Goal: Use online tool/utility: Utilize a website feature to perform a specific function

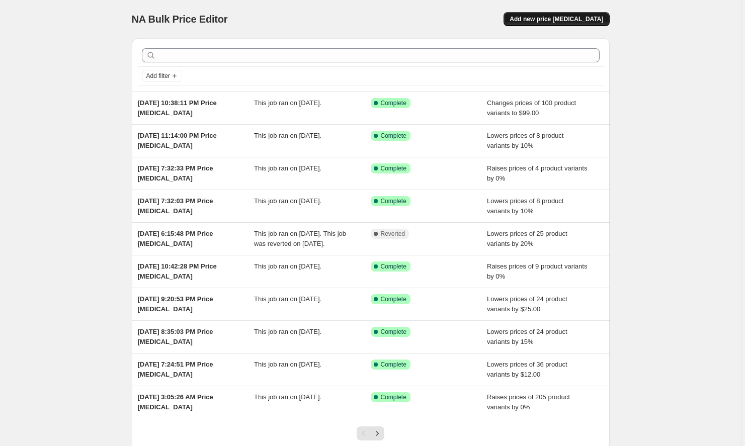
click at [563, 17] on span "Add new price [MEDICAL_DATA]" at bounding box center [557, 19] width 94 height 8
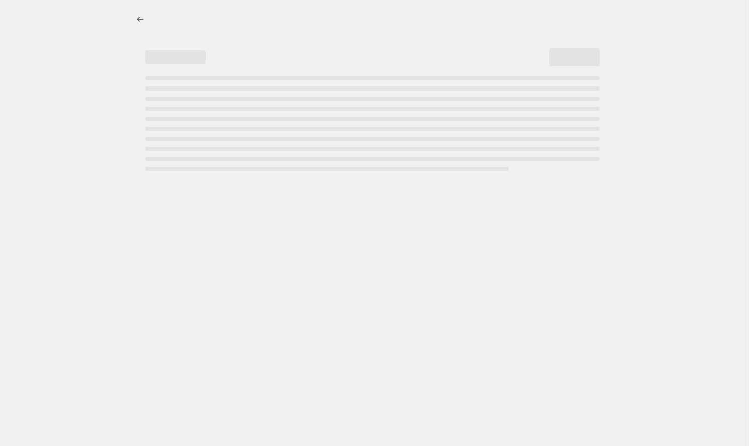
select select "percentage"
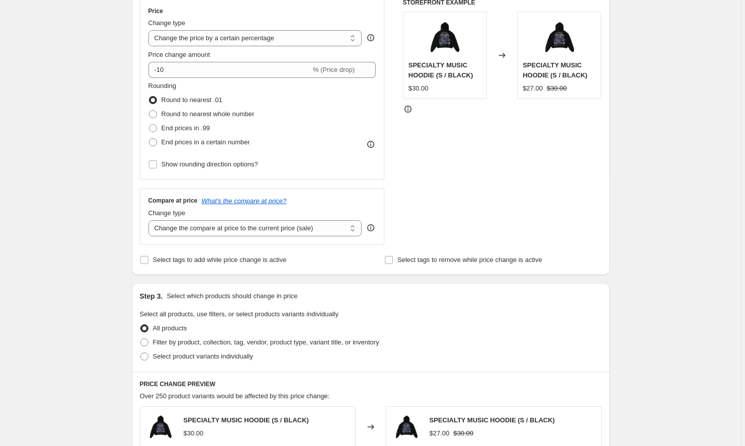
scroll to position [304, 0]
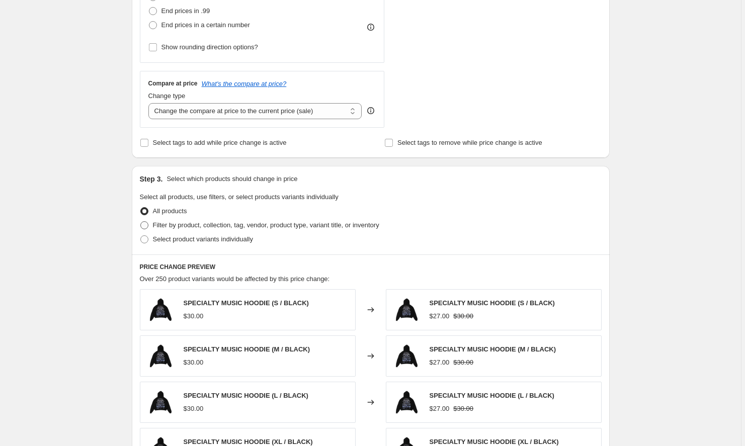
click at [218, 223] on span "Filter by product, collection, tag, vendor, product type, variant title, or inv…" at bounding box center [266, 225] width 227 height 8
click at [141, 222] on input "Filter by product, collection, tag, vendor, product type, variant title, or inv…" at bounding box center [140, 221] width 1 height 1
radio input "true"
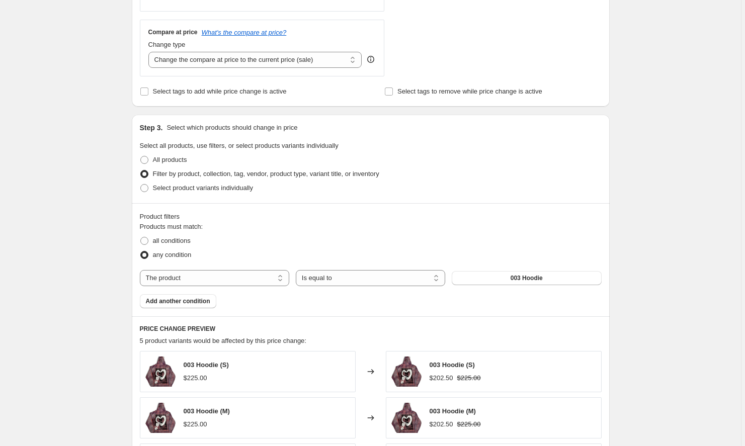
scroll to position [358, 0]
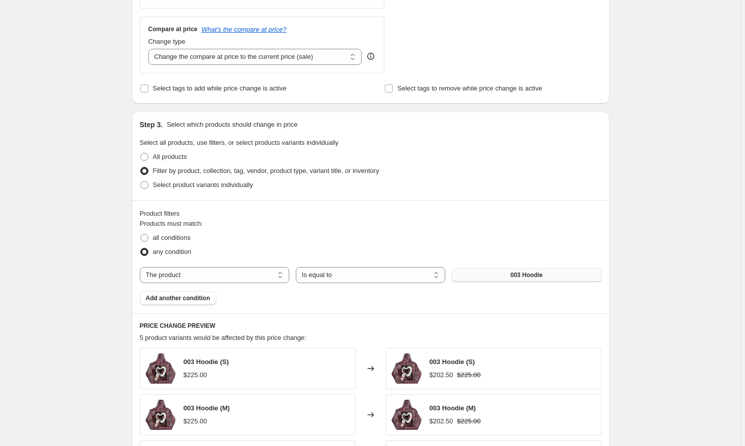
click at [516, 273] on span "003 Hoodie" at bounding box center [527, 275] width 32 height 8
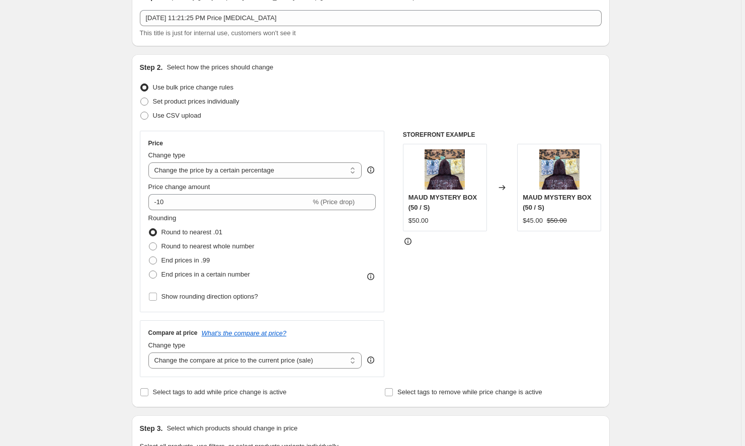
scroll to position [34, 0]
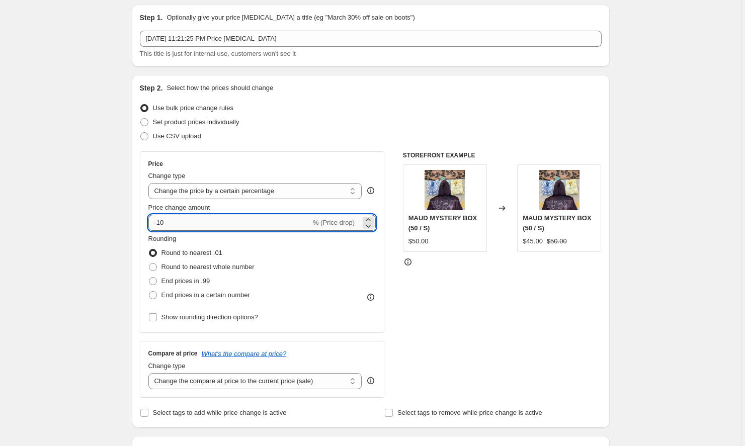
click at [200, 221] on input "-10" at bounding box center [229, 223] width 163 height 16
type input "-1"
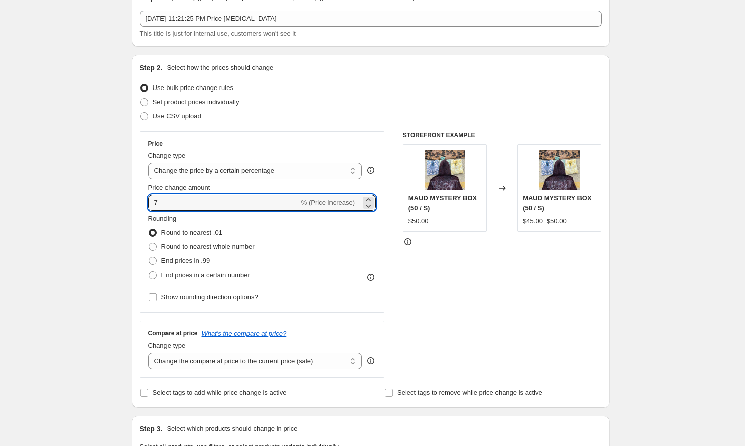
scroll to position [64, 0]
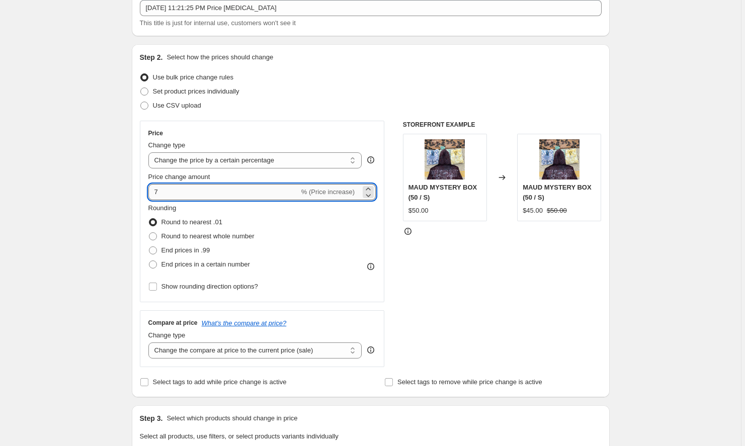
click at [152, 191] on input "7" at bounding box center [223, 192] width 151 height 16
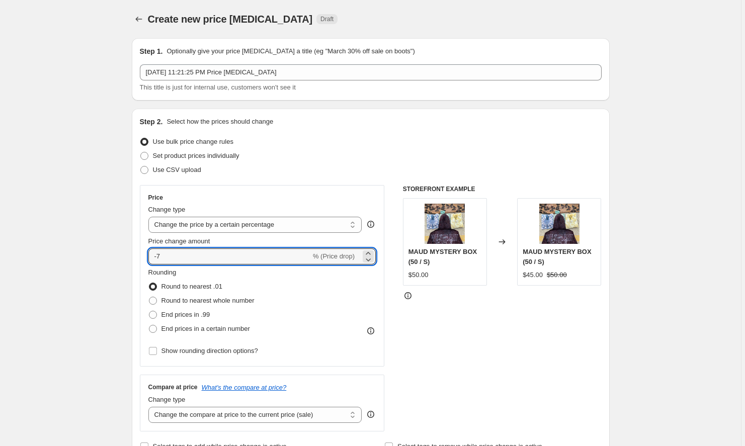
scroll to position [0, 0]
type input "-7"
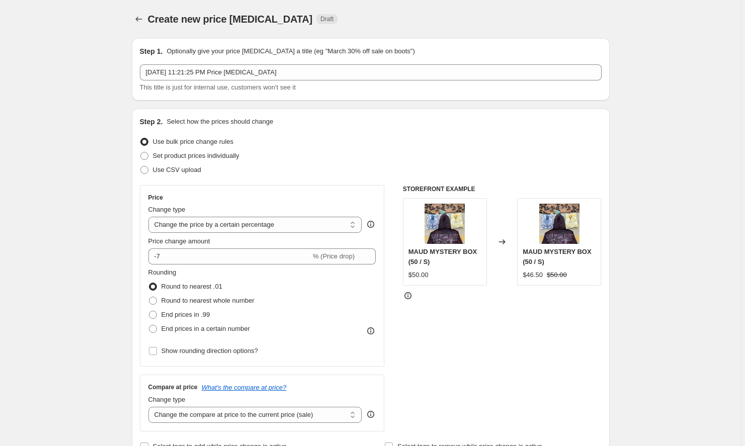
click at [472, 332] on div "STOREFRONT EXAMPLE MAUD MYSTERY BOX (50 / S) $50.00 Changed to MAUD MYSTERY BOX…" at bounding box center [502, 308] width 199 height 247
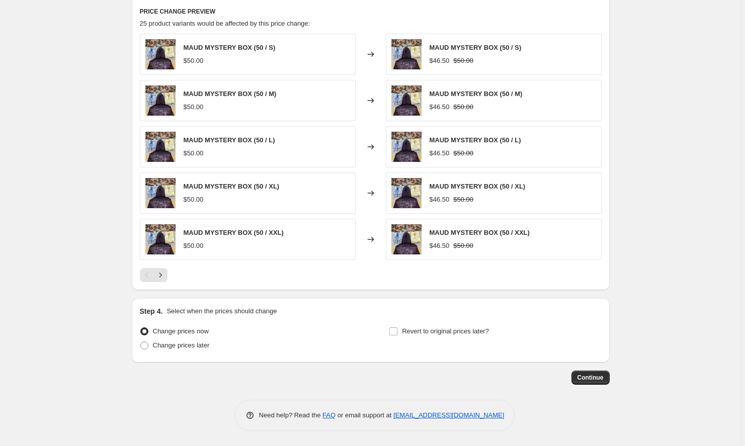
scroll to position [673, 0]
click at [595, 372] on button "Continue" at bounding box center [591, 378] width 38 height 14
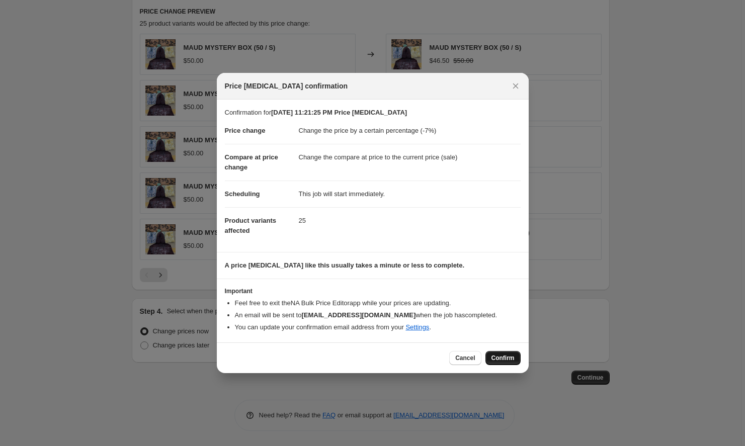
click at [506, 364] on button "Confirm" at bounding box center [503, 358] width 35 height 14
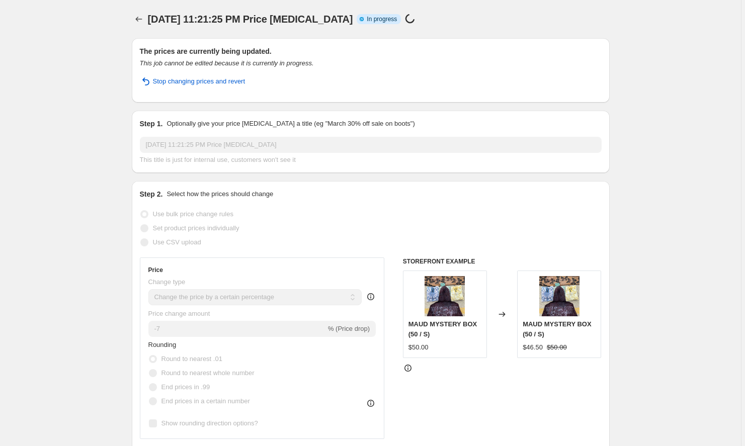
select select "percentage"
